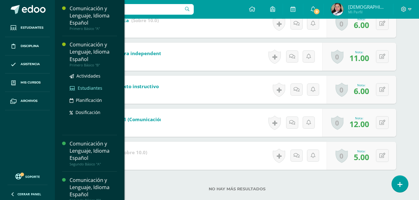
click at [89, 88] on span "Estudiantes" at bounding box center [90, 88] width 25 height 6
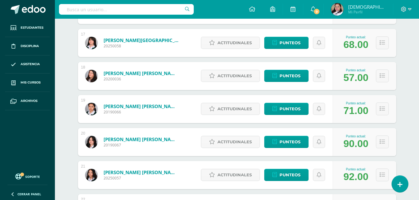
scroll to position [632, 0]
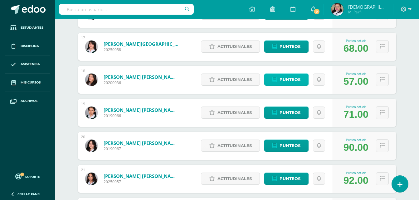
click at [289, 80] on span "Punteos" at bounding box center [289, 80] width 21 height 12
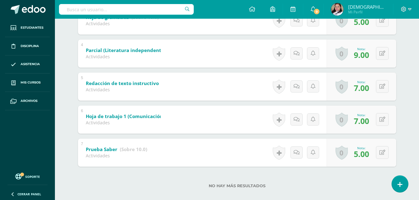
scroll to position [223, 0]
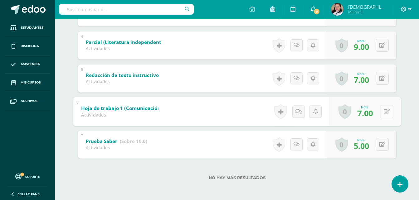
click at [379, 109] on div "0 Logros Logros obtenidos Aún no hay logros agregados Nota: 7.00" at bounding box center [364, 111] width 71 height 29
click at [390, 112] on button at bounding box center [386, 111] width 13 height 13
click at [324, 110] on input "7.00" at bounding box center [316, 113] width 25 height 12
type input "7"
type input "12"
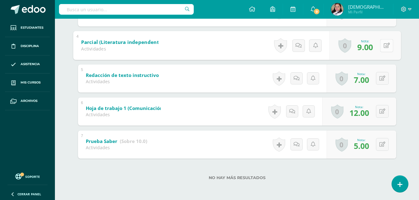
click at [382, 43] on button at bounding box center [386, 45] width 13 height 13
type input "12"
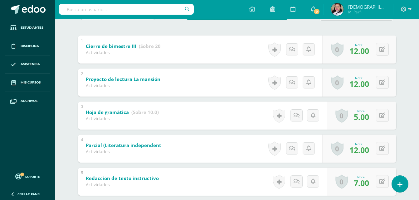
scroll to position [111, 0]
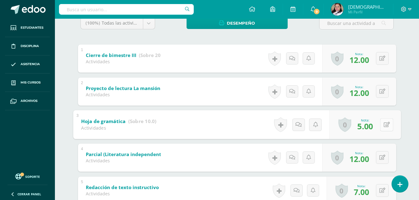
click at [383, 122] on button at bounding box center [386, 124] width 13 height 13
type input "6"
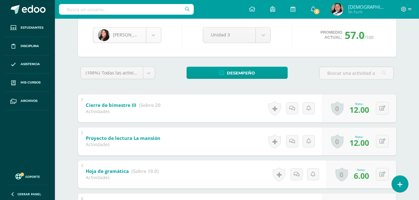
scroll to position [322, 0]
click at [151, 36] on body "Estudiantes Disciplina Asistencia Mis cursos Archivos Soporte Centro de ayuda Ú…" at bounding box center [209, 150] width 419 height 423
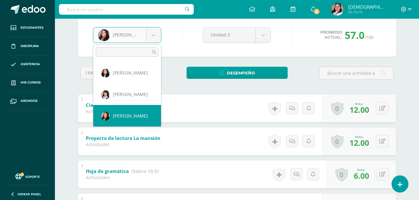
scroll to position [304, 0]
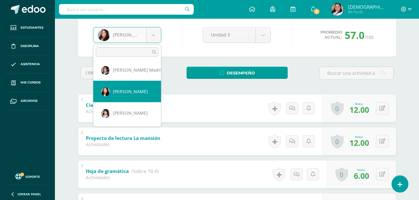
select select "65"
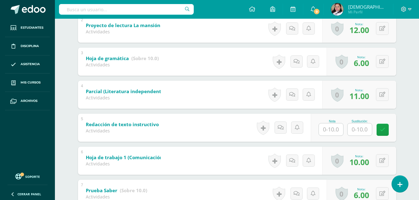
scroll to position [186, 0]
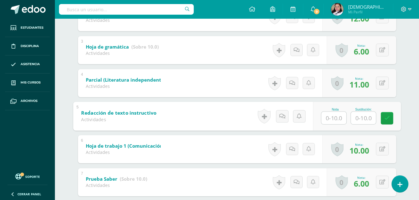
click at [328, 113] on input "text" at bounding box center [333, 118] width 25 height 12
type input "6"
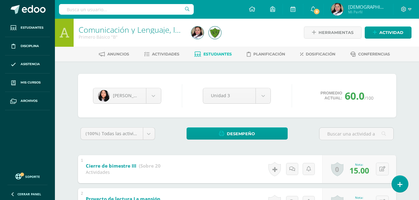
scroll to position [0, 0]
click at [212, 52] on link "Estudiantes" at bounding box center [212, 55] width 37 height 10
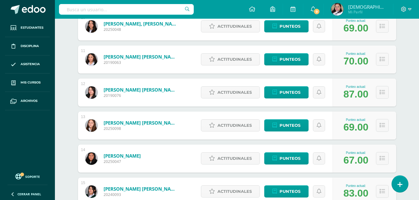
scroll to position [424, 0]
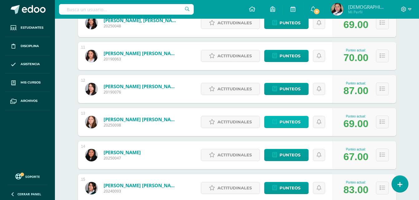
click at [280, 121] on span "Punteos" at bounding box center [289, 122] width 21 height 12
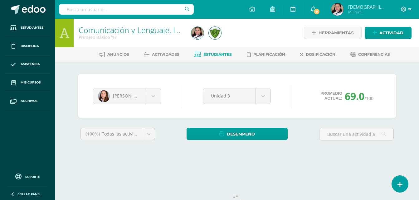
click at [280, 121] on div "Aimeé Herrarte Allyson Aquino Lucía Baltazar Valentina Bámaca Kristen Barrios F…" at bounding box center [236, 114] width 323 height 81
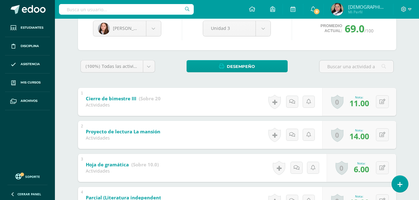
scroll to position [75, 0]
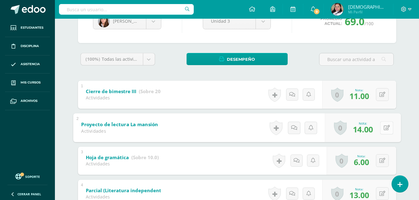
click at [383, 128] on icon at bounding box center [386, 127] width 6 height 5
type input "15"
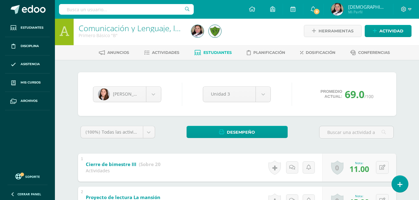
scroll to position [0, 0]
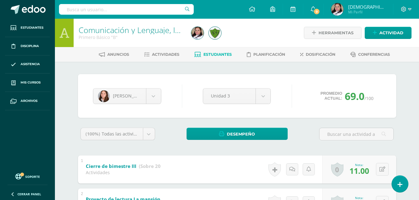
click at [221, 52] on span "Estudiantes" at bounding box center [217, 54] width 28 height 5
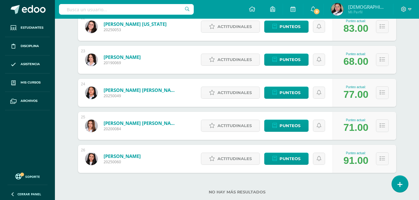
scroll to position [831, 0]
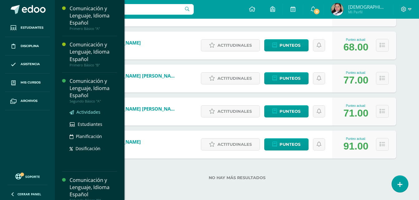
click at [92, 114] on span "Actividades" at bounding box center [88, 112] width 24 height 6
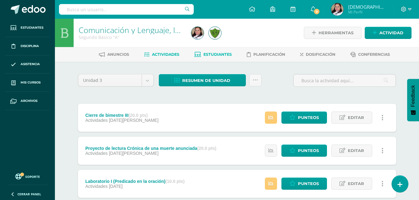
click at [222, 54] on span "Estudiantes" at bounding box center [217, 54] width 28 height 5
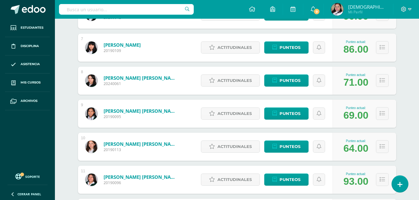
scroll to position [18, 0]
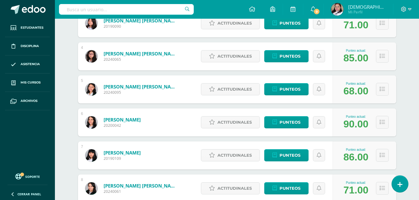
scroll to position [193, 0]
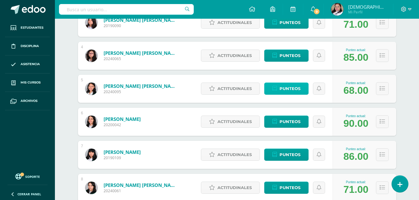
click at [287, 93] on span "Punteos" at bounding box center [289, 89] width 21 height 12
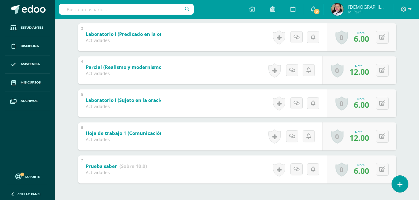
scroll to position [211, 0]
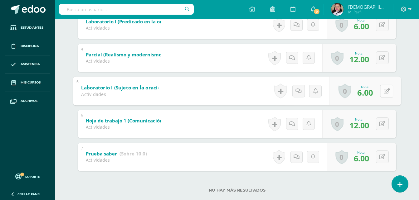
click at [381, 96] on button at bounding box center [386, 90] width 13 height 13
click at [328, 93] on input "6.00" at bounding box center [316, 92] width 25 height 12
type input "6"
type input "7"
click at [368, 97] on link at bounding box center [370, 93] width 12 height 12
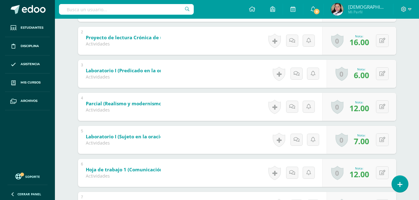
scroll to position [161, 0]
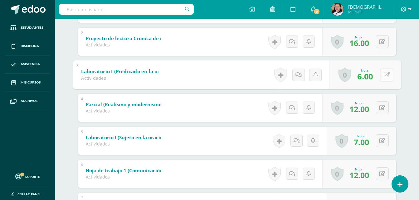
click at [386, 73] on button at bounding box center [386, 74] width 13 height 13
click at [324, 75] on input "6.00" at bounding box center [316, 76] width 25 height 12
type input "6"
type input "7"
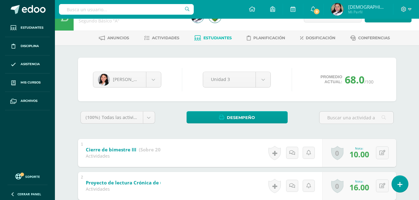
scroll to position [11, 0]
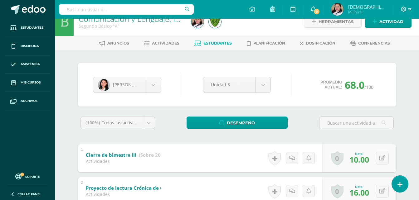
click at [222, 42] on span "Estudiantes" at bounding box center [217, 43] width 28 height 5
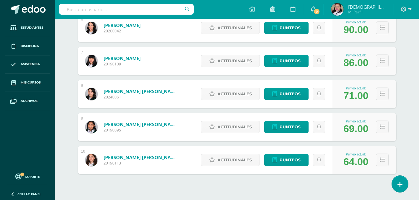
scroll to position [299, 0]
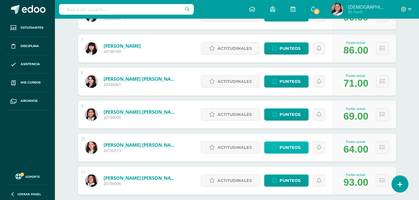
click at [289, 145] on span "Punteos" at bounding box center [289, 148] width 21 height 12
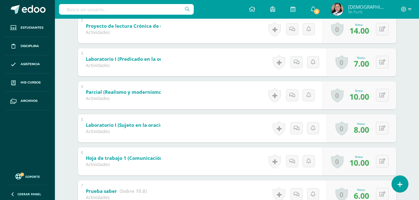
scroll to position [161, 0]
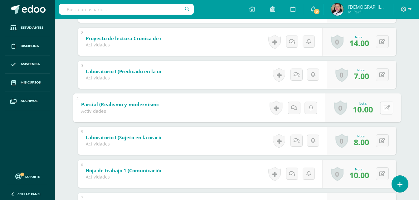
click at [384, 109] on icon at bounding box center [386, 107] width 6 height 5
type input "12"
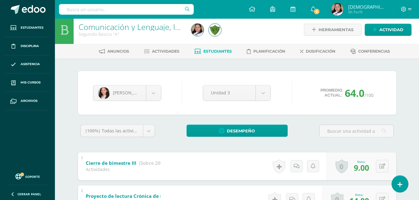
scroll to position [0, 0]
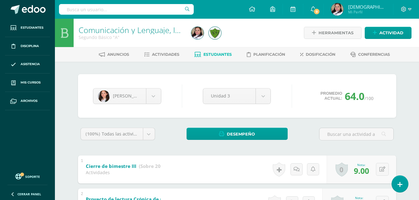
click at [221, 53] on span "Estudiantes" at bounding box center [217, 54] width 28 height 5
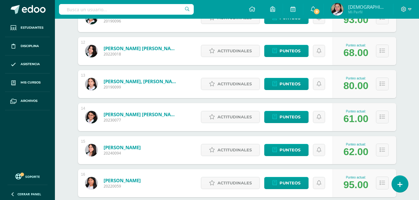
scroll to position [462, 0]
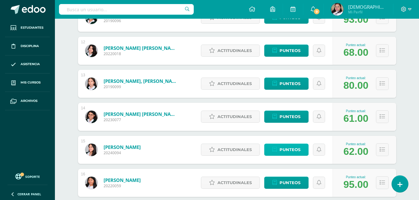
click at [289, 152] on span "Punteos" at bounding box center [289, 150] width 21 height 12
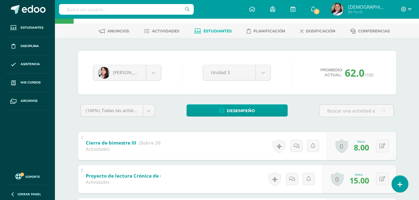
scroll to position [198, 0]
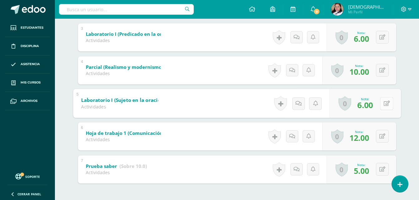
click at [384, 104] on icon at bounding box center [386, 103] width 6 height 5
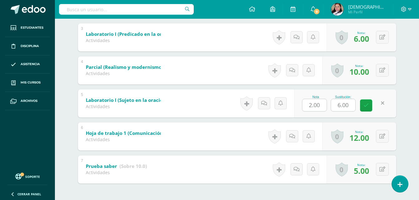
click at [406, 76] on div "Paulina Serrano Nathalie Alvarado María Barrios María Cabrera Dina Carías Lia C…" at bounding box center [236, 44] width 343 height 362
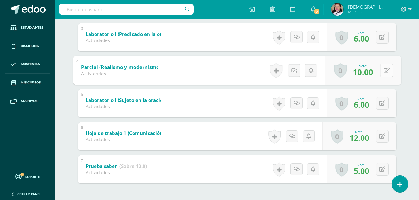
click at [386, 68] on button at bounding box center [386, 70] width 13 height 13
type input "12"
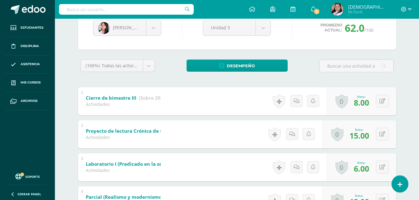
scroll to position [71, 0]
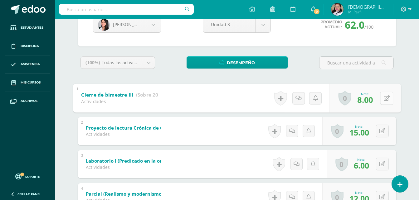
click at [384, 98] on icon at bounding box center [386, 97] width 6 height 5
type input "10"
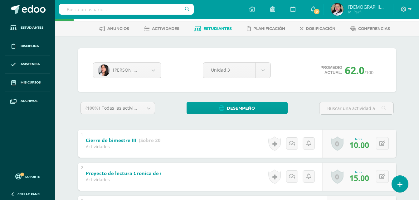
scroll to position [0, 0]
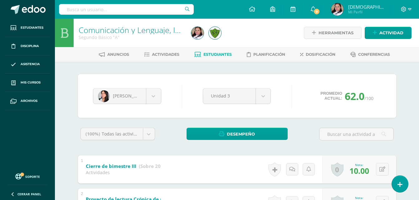
click at [216, 54] on span "Estudiantes" at bounding box center [217, 54] width 28 height 5
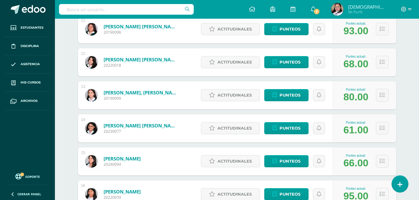
scroll to position [452, 0]
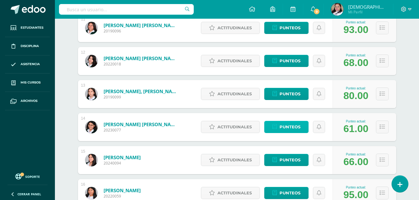
click at [290, 127] on span "Punteos" at bounding box center [289, 127] width 21 height 12
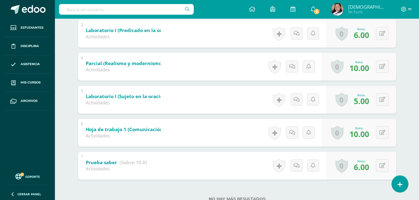
scroll to position [223, 0]
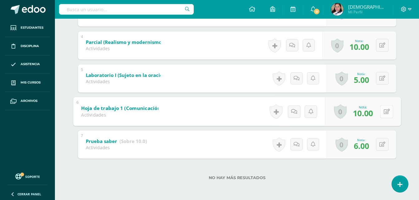
click at [381, 114] on button at bounding box center [386, 111] width 13 height 13
type input "12"
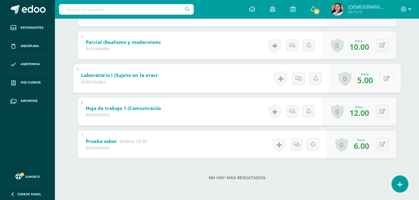
click at [382, 76] on button at bounding box center [386, 78] width 13 height 13
type input "5"
type input "6"
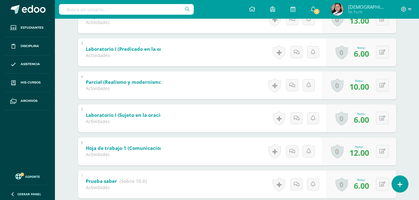
scroll to position [185, 0]
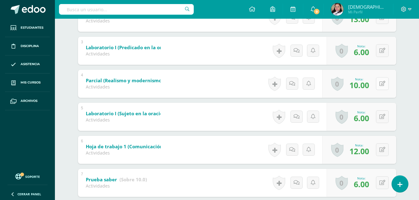
click at [386, 81] on button at bounding box center [382, 83] width 13 height 13
type input "11"
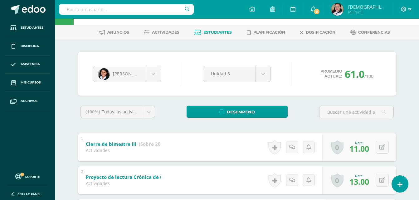
scroll to position [0, 0]
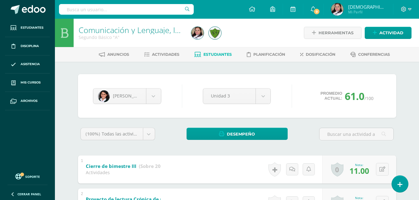
click at [213, 51] on link "Estudiantes" at bounding box center [212, 55] width 37 height 10
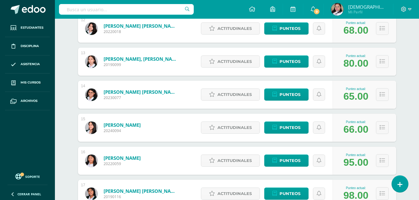
scroll to position [476, 0]
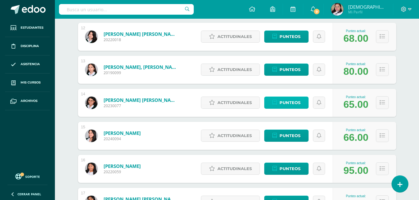
click at [282, 105] on span "Punteos" at bounding box center [289, 103] width 21 height 12
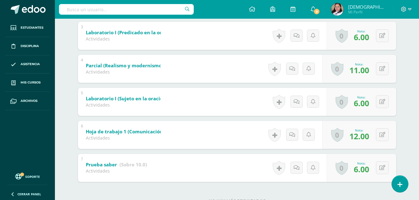
scroll to position [199, 0]
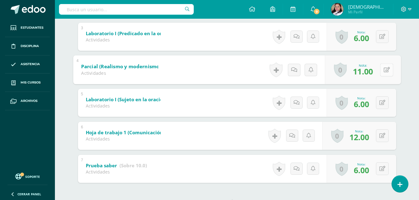
click at [382, 71] on button at bounding box center [386, 69] width 13 height 13
type input "12"
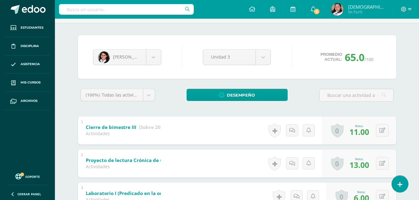
scroll to position [28, 0]
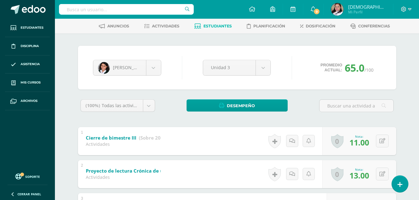
click at [215, 22] on link "Estudiantes" at bounding box center [212, 26] width 37 height 10
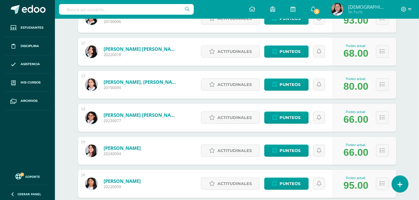
scroll to position [460, 0]
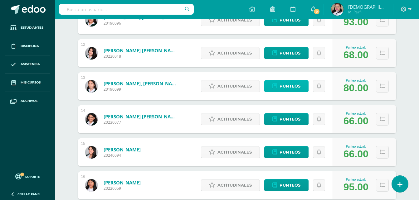
click at [286, 84] on span "Punteos" at bounding box center [289, 86] width 21 height 12
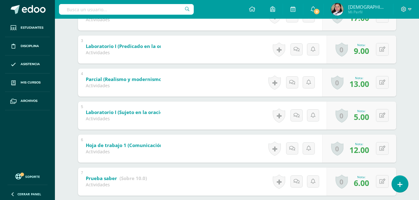
scroll to position [214, 0]
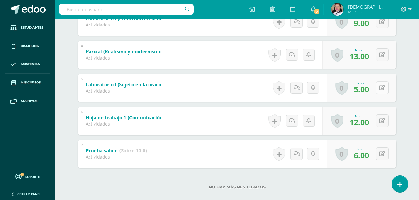
click at [383, 89] on button at bounding box center [382, 87] width 13 height 13
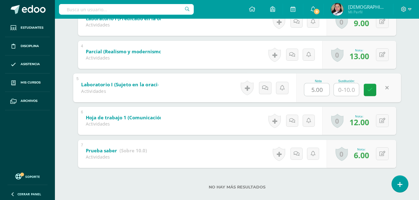
type input "6"
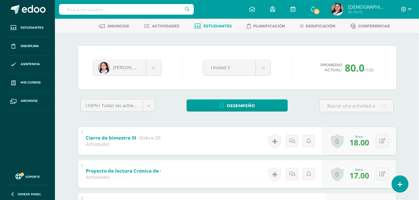
scroll to position [23, 0]
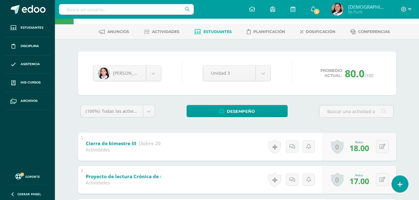
click at [215, 33] on span "Estudiantes" at bounding box center [217, 31] width 28 height 5
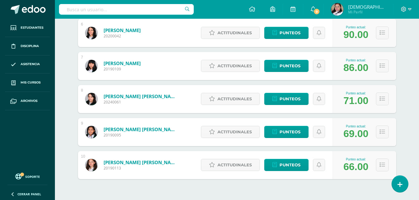
scroll to position [283, 0]
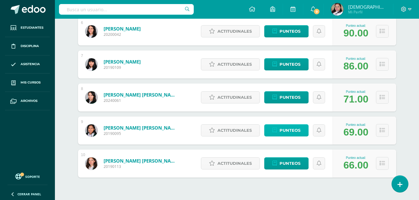
click at [289, 127] on span "Punteos" at bounding box center [289, 131] width 21 height 12
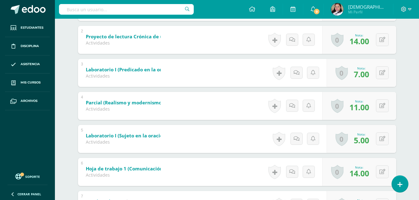
scroll to position [164, 0]
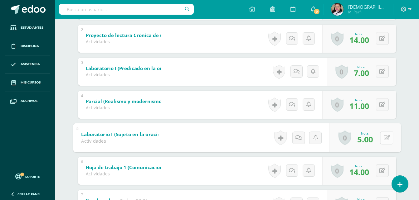
click at [388, 139] on button at bounding box center [386, 137] width 13 height 13
type input "6"
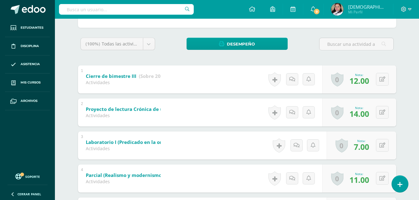
scroll to position [0, 0]
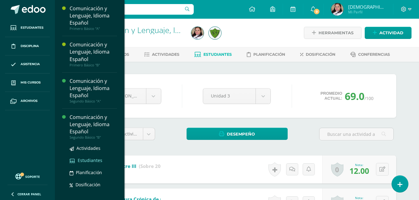
click at [89, 160] on span "Estudiantes" at bounding box center [90, 160] width 25 height 6
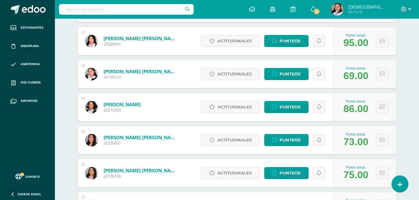
scroll to position [471, 0]
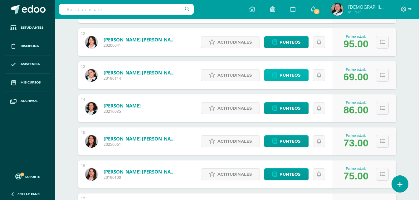
click at [295, 72] on span "Punteos" at bounding box center [289, 76] width 21 height 12
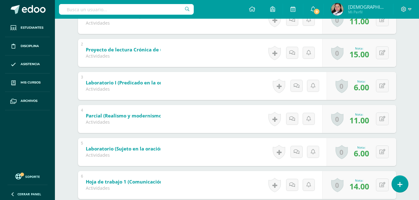
scroll to position [136, 0]
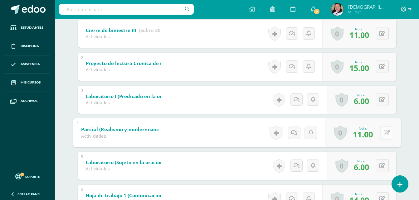
click at [386, 130] on button at bounding box center [386, 132] width 13 height 13
type input "12"
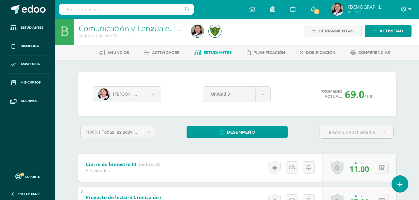
scroll to position [0, 0]
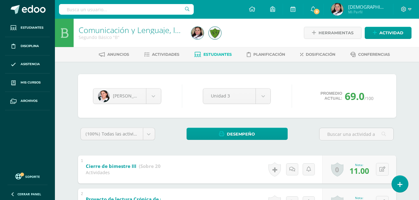
click at [216, 53] on span "Estudiantes" at bounding box center [217, 54] width 28 height 5
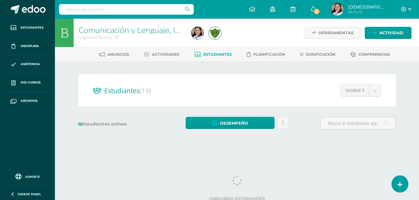
click at [410, 122] on div "Comunicación y Lenguaje, Idioma Español Segundo Básico "B" Herramientas Detalle…" at bounding box center [237, 83] width 364 height 129
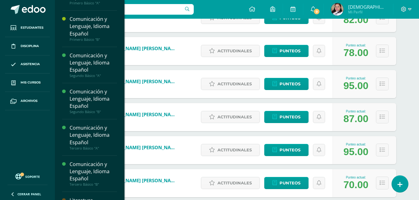
scroll to position [54, 0]
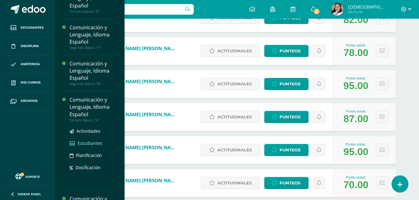
click at [87, 143] on span "Estudiantes" at bounding box center [90, 143] width 25 height 6
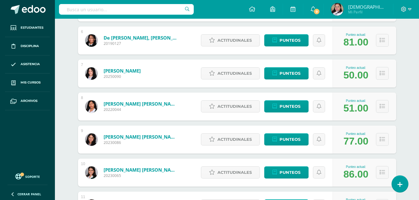
scroll to position [277, 0]
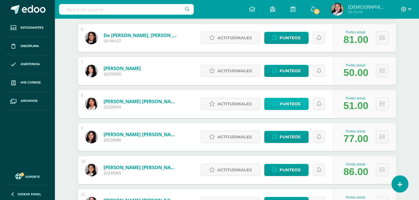
click at [287, 104] on span "Punteos" at bounding box center [289, 104] width 21 height 12
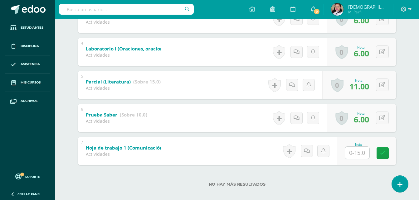
scroll to position [223, 0]
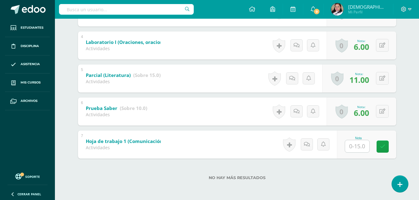
click at [359, 148] on input "text" at bounding box center [357, 146] width 24 height 12
type input "12"
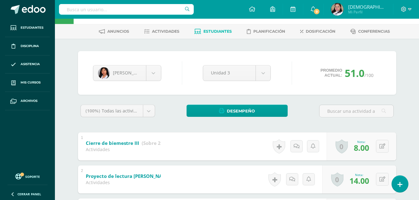
scroll to position [20, 0]
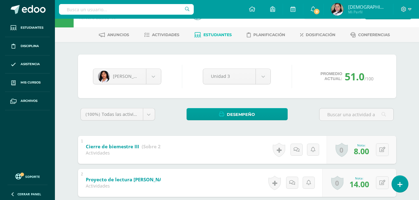
click at [217, 37] on span "Estudiantes" at bounding box center [217, 34] width 28 height 5
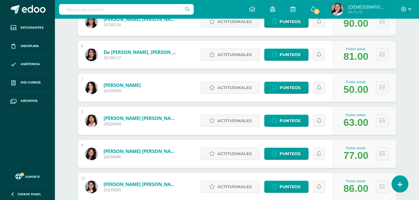
scroll to position [257, 0]
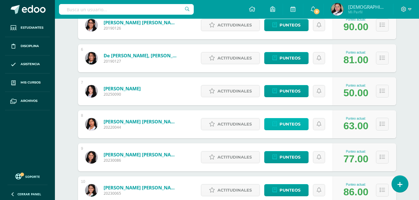
click at [279, 124] on span "Punteos" at bounding box center [289, 124] width 21 height 12
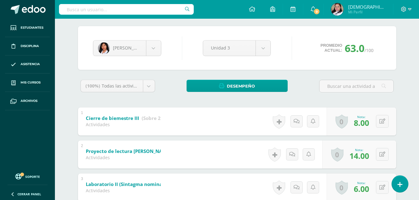
scroll to position [50, 0]
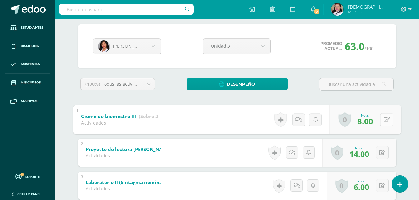
click at [386, 117] on button at bounding box center [386, 119] width 13 height 13
type input "10"
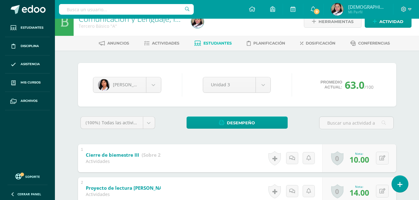
scroll to position [0, 0]
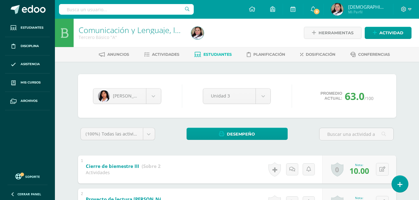
click at [226, 52] on span "Estudiantes" at bounding box center [217, 54] width 28 height 5
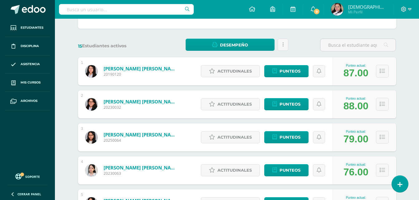
scroll to position [87, 0]
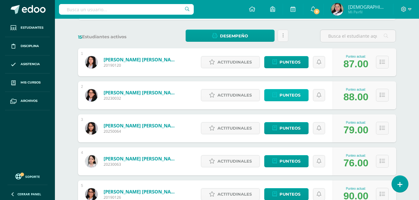
click at [295, 96] on span "Punteos" at bounding box center [289, 95] width 21 height 12
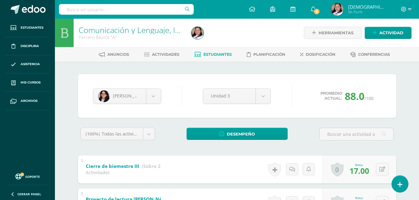
click at [212, 56] on span "Estudiantes" at bounding box center [217, 54] width 28 height 5
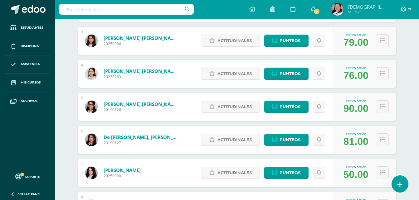
scroll to position [300, 0]
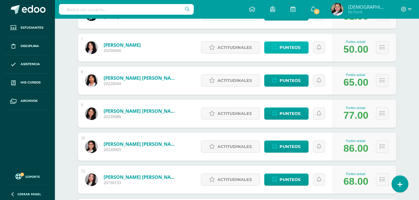
click at [280, 45] on span "Punteos" at bounding box center [289, 48] width 21 height 12
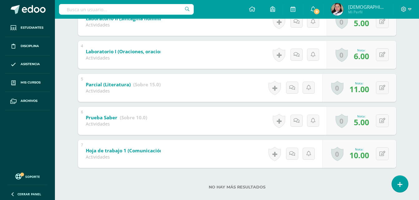
scroll to position [223, 0]
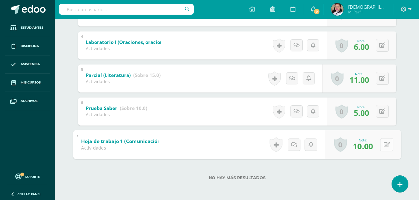
click at [386, 151] on button at bounding box center [386, 144] width 13 height 13
type input "11"
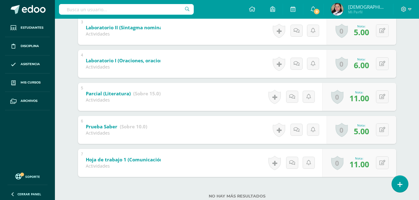
scroll to position [207, 0]
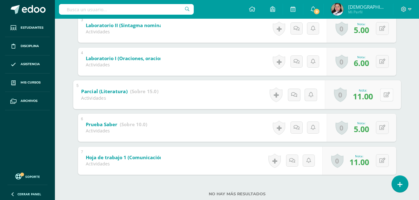
click at [386, 100] on button at bounding box center [386, 94] width 13 height 13
type input "12"
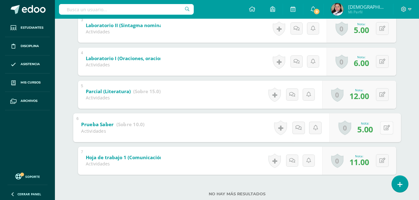
click at [385, 124] on button at bounding box center [386, 127] width 13 height 13
type input "6"
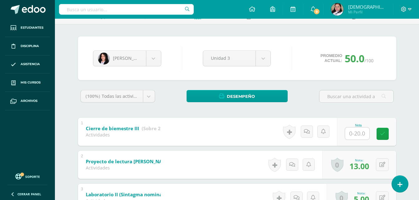
scroll to position [0, 0]
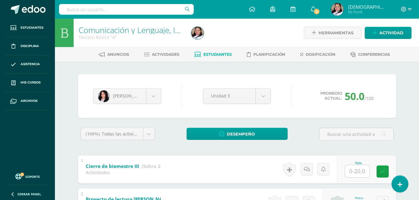
click at [214, 55] on span "Estudiantes" at bounding box center [217, 54] width 28 height 5
